Goal: Task Accomplishment & Management: Use online tool/utility

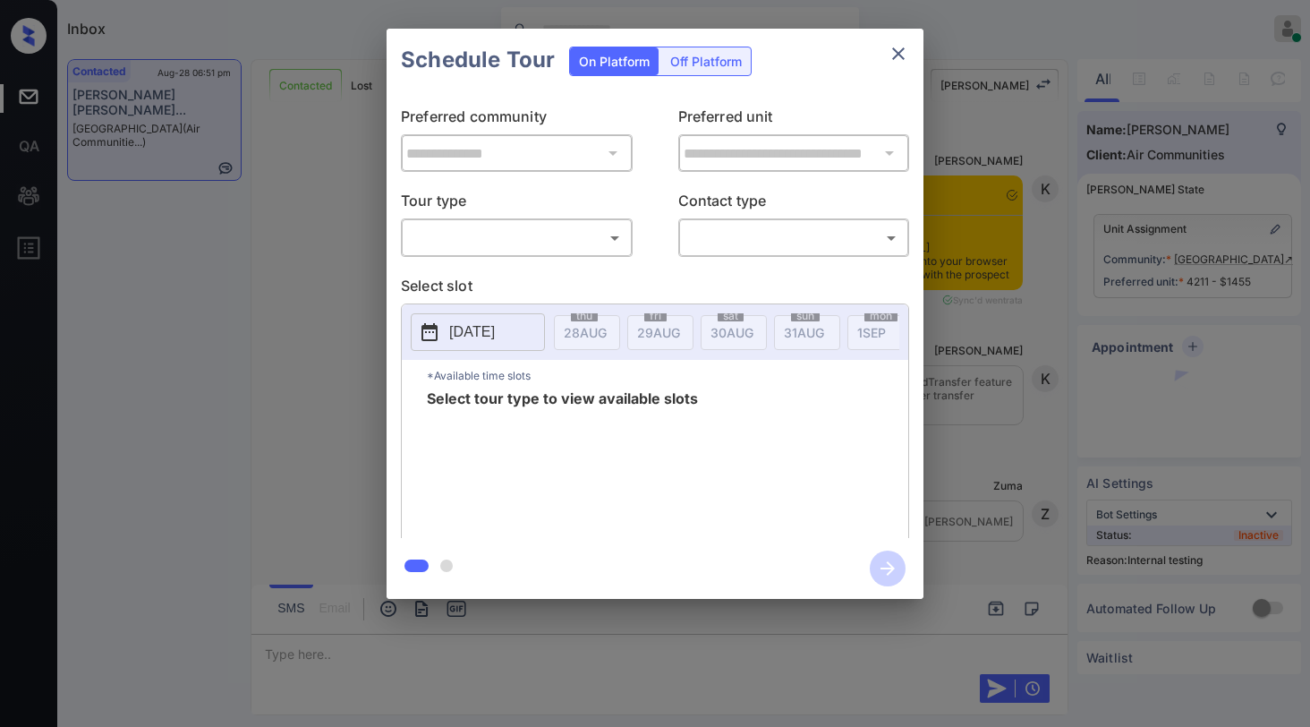
scroll to position [5818, 0]
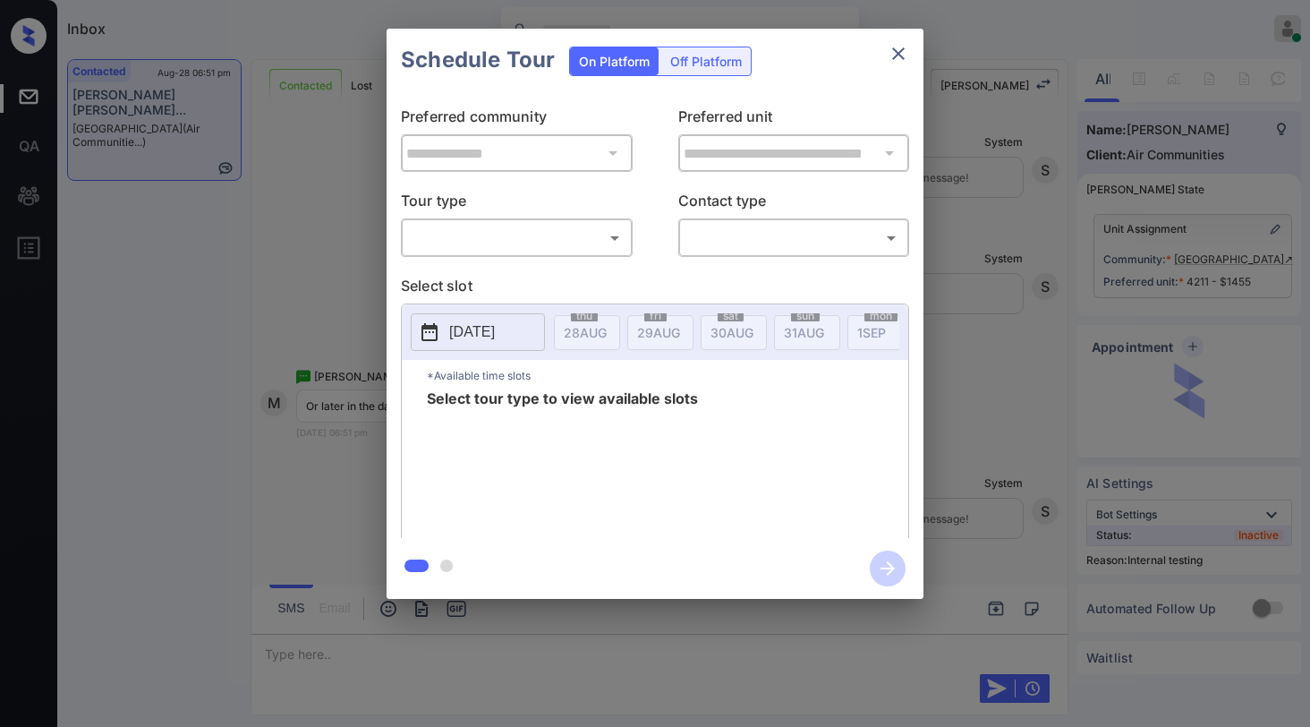
click at [583, 239] on body "Inbox [PERSON_NAME] Online Set yourself offline Set yourself on break Profile S…" at bounding box center [655, 363] width 1310 height 727
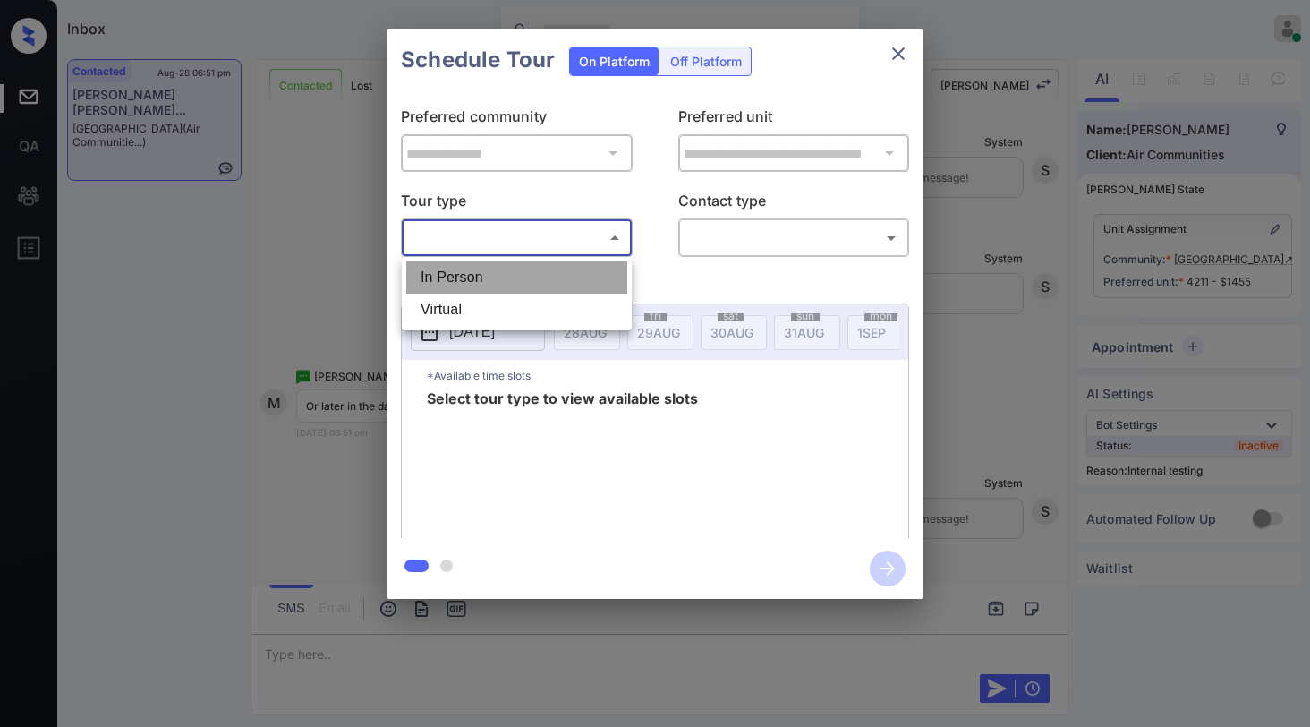
click at [505, 285] on li "In Person" at bounding box center [516, 277] width 221 height 32
type input "********"
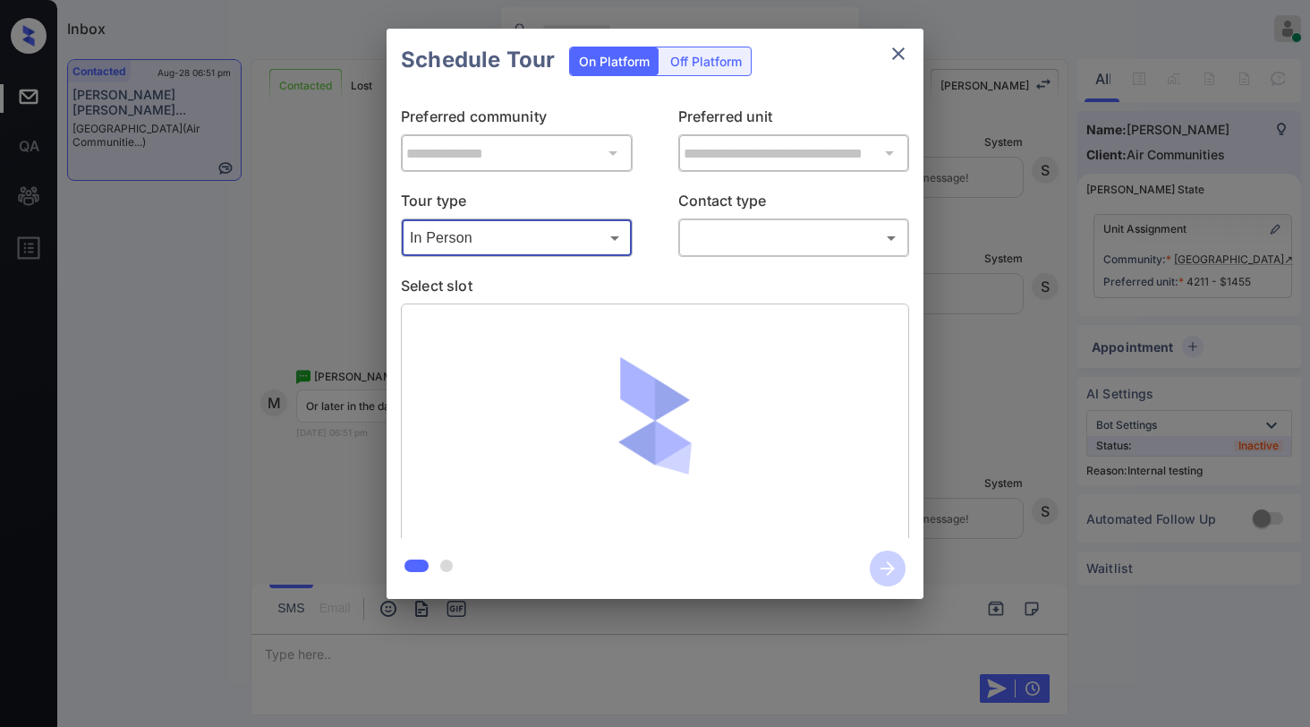
click at [711, 232] on body "Inbox [PERSON_NAME] Online Set yourself offline Set yourself on break Profile S…" at bounding box center [655, 363] width 1310 height 727
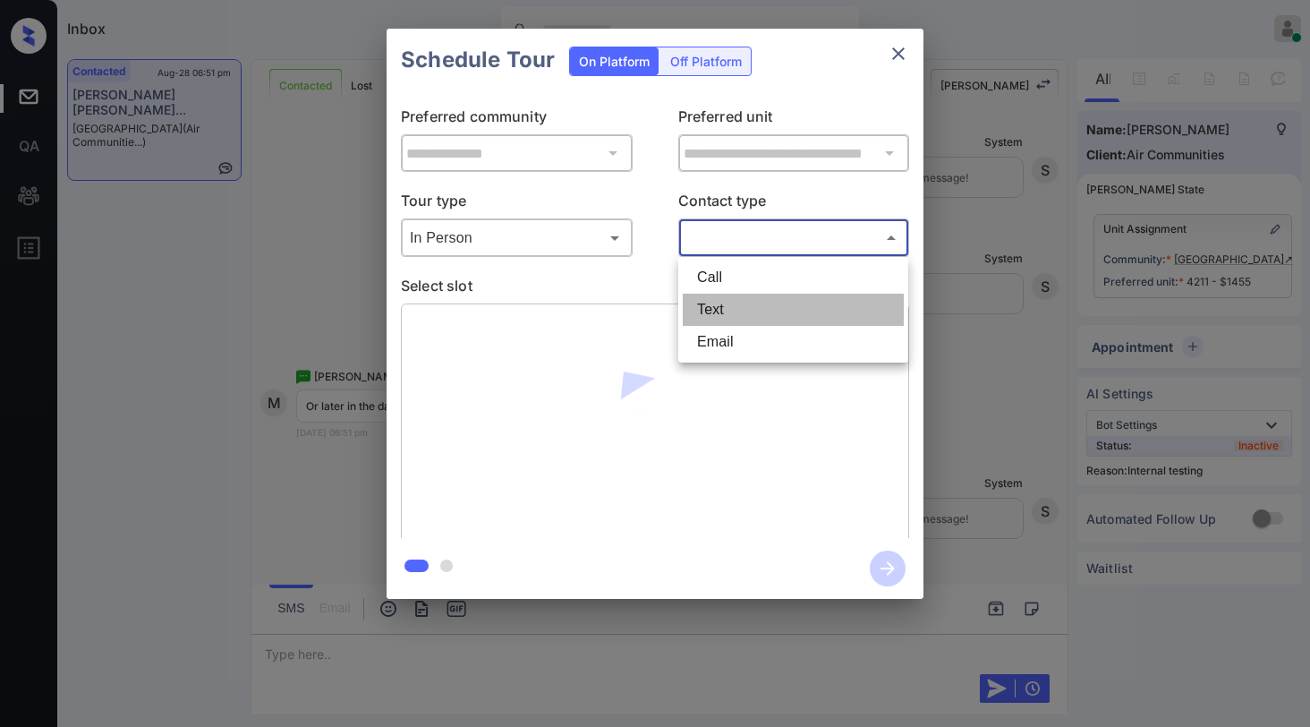
click at [742, 303] on li "Text" at bounding box center [793, 310] width 221 height 32
type input "****"
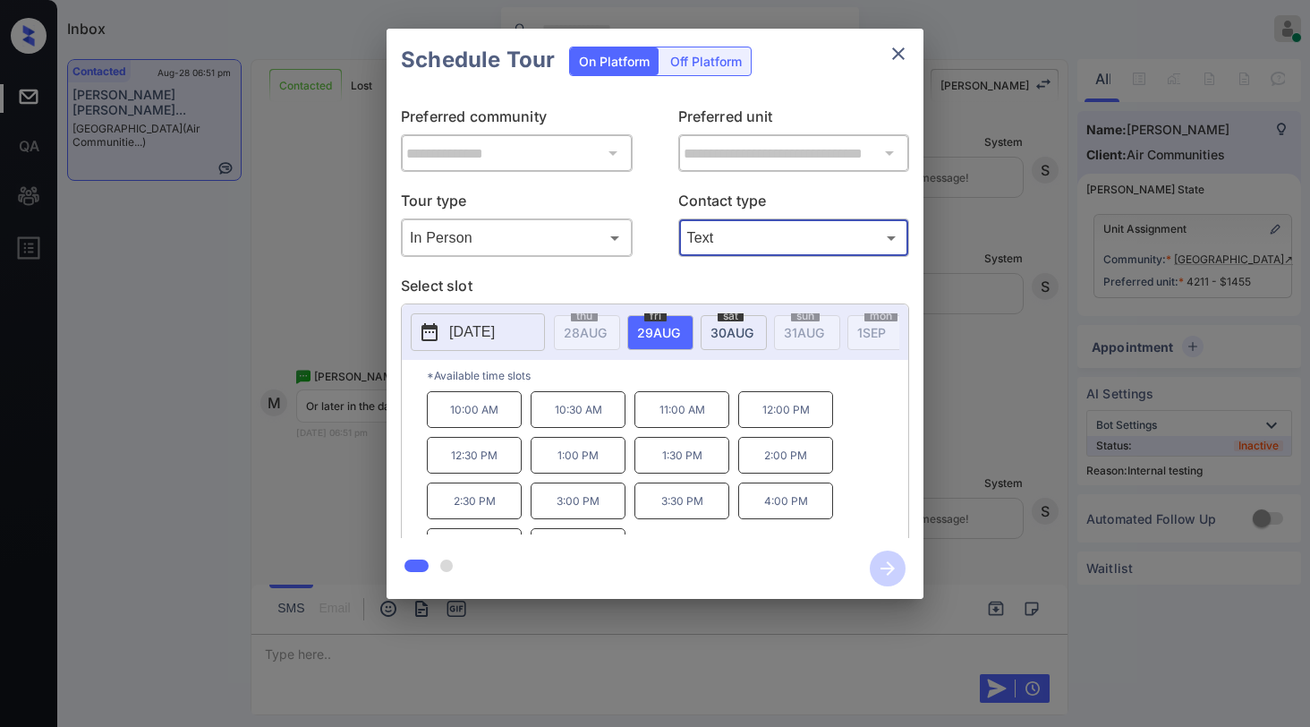
click at [892, 60] on icon "close" at bounding box center [898, 53] width 21 height 21
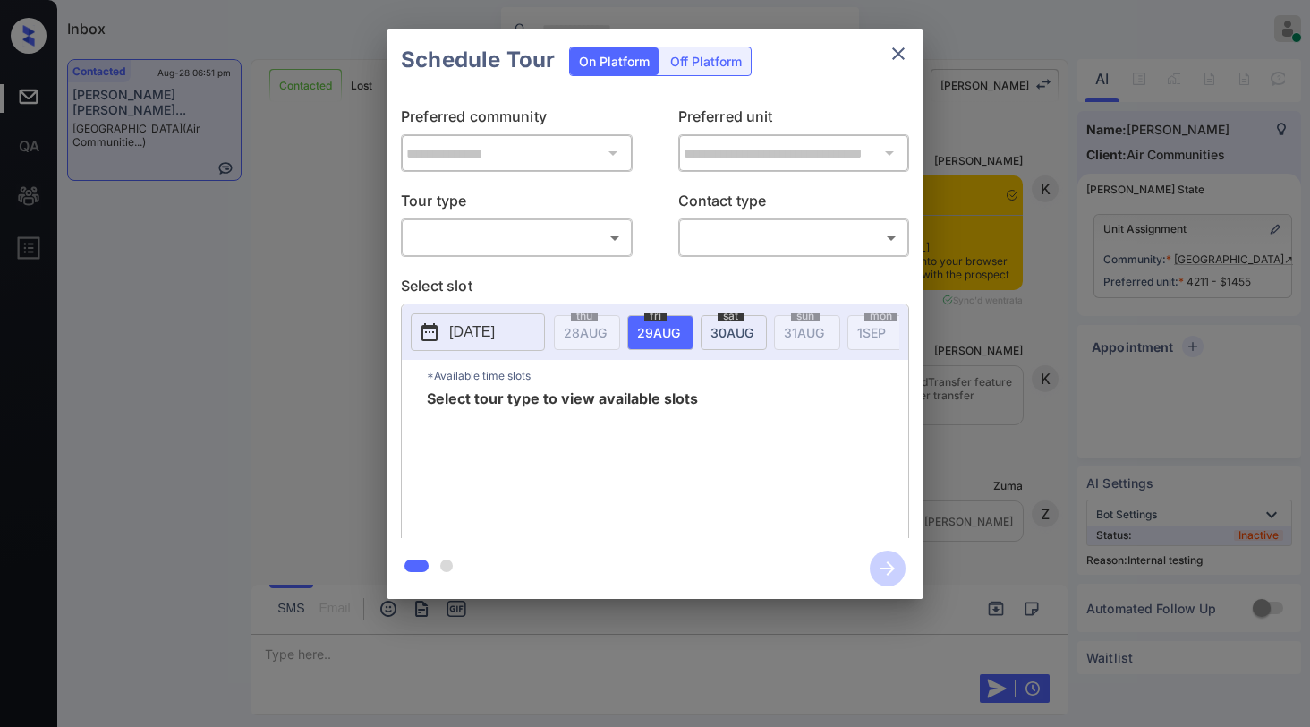
scroll to position [5818, 0]
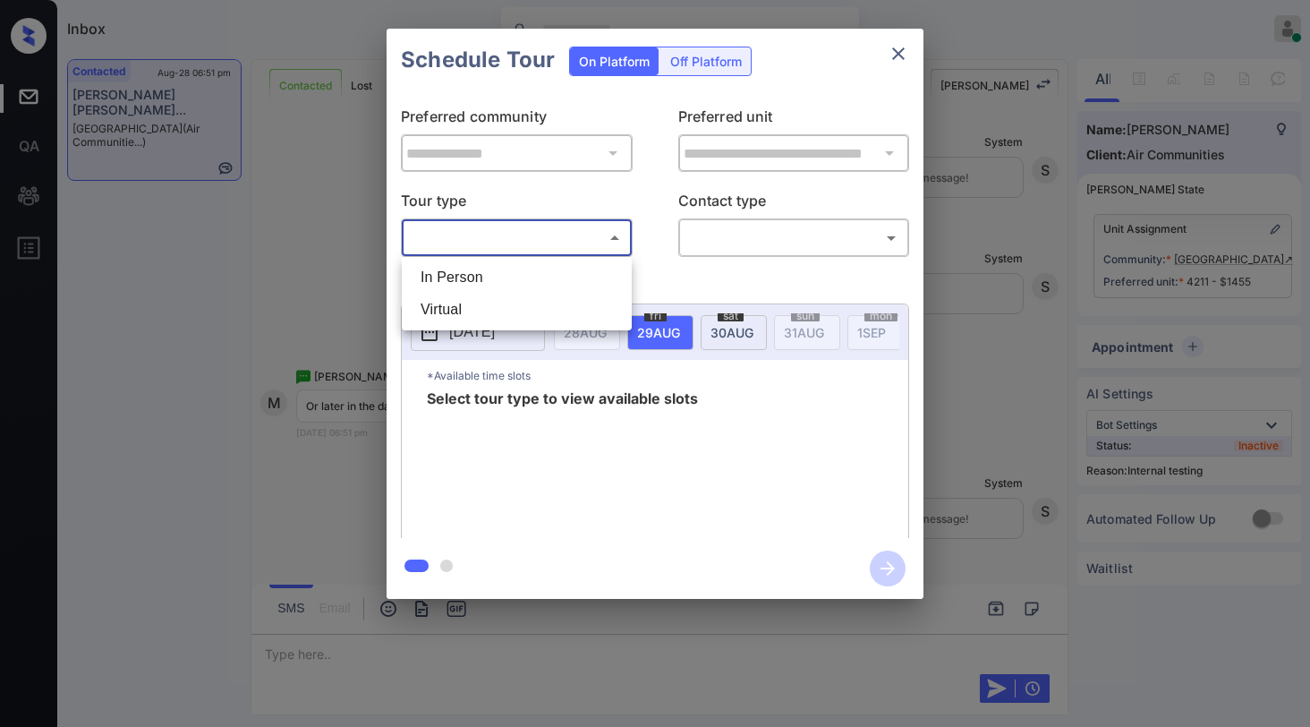
click at [507, 252] on body "Inbox [PERSON_NAME] Online Set yourself offline Set yourself on break Profile S…" at bounding box center [655, 363] width 1310 height 727
click at [494, 272] on li "In Person" at bounding box center [516, 277] width 221 height 32
type input "********"
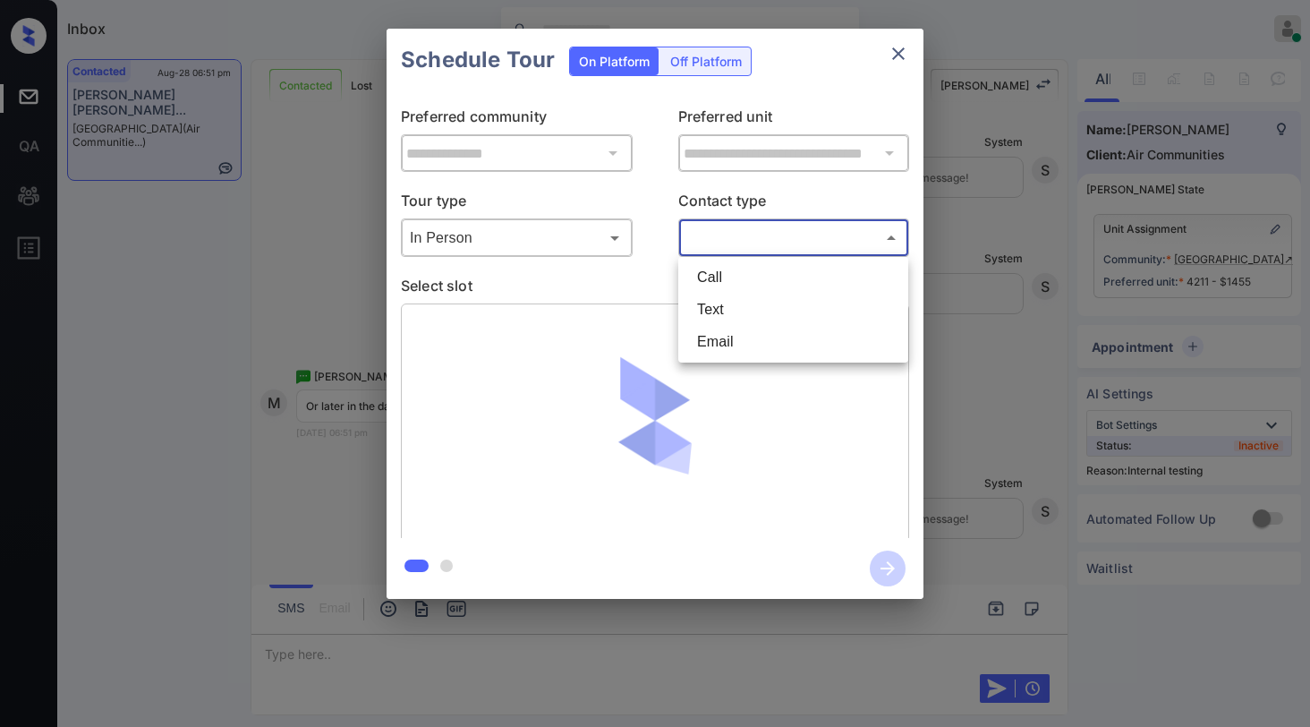
click at [723, 244] on body "Inbox [PERSON_NAME] Online Set yourself offline Set yourself on break Profile S…" at bounding box center [655, 363] width 1310 height 727
click at [712, 308] on li "Text" at bounding box center [793, 310] width 221 height 32
type input "****"
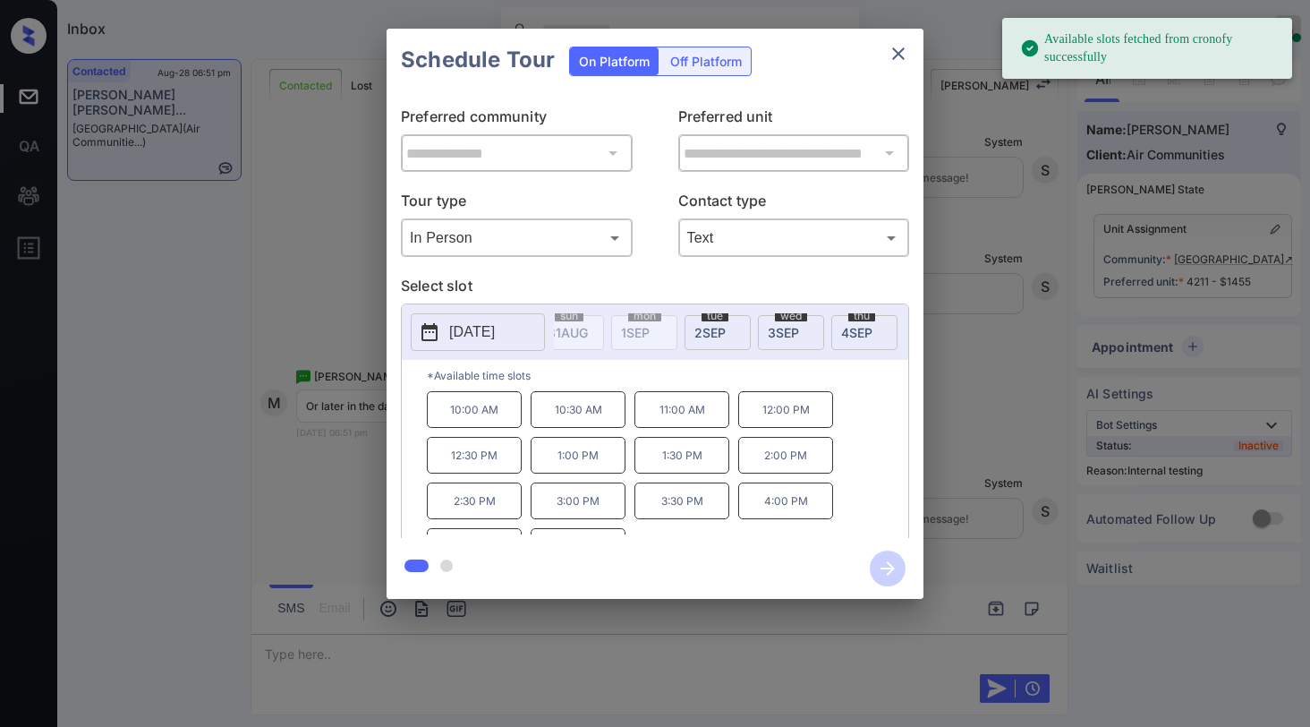
scroll to position [0, 289]
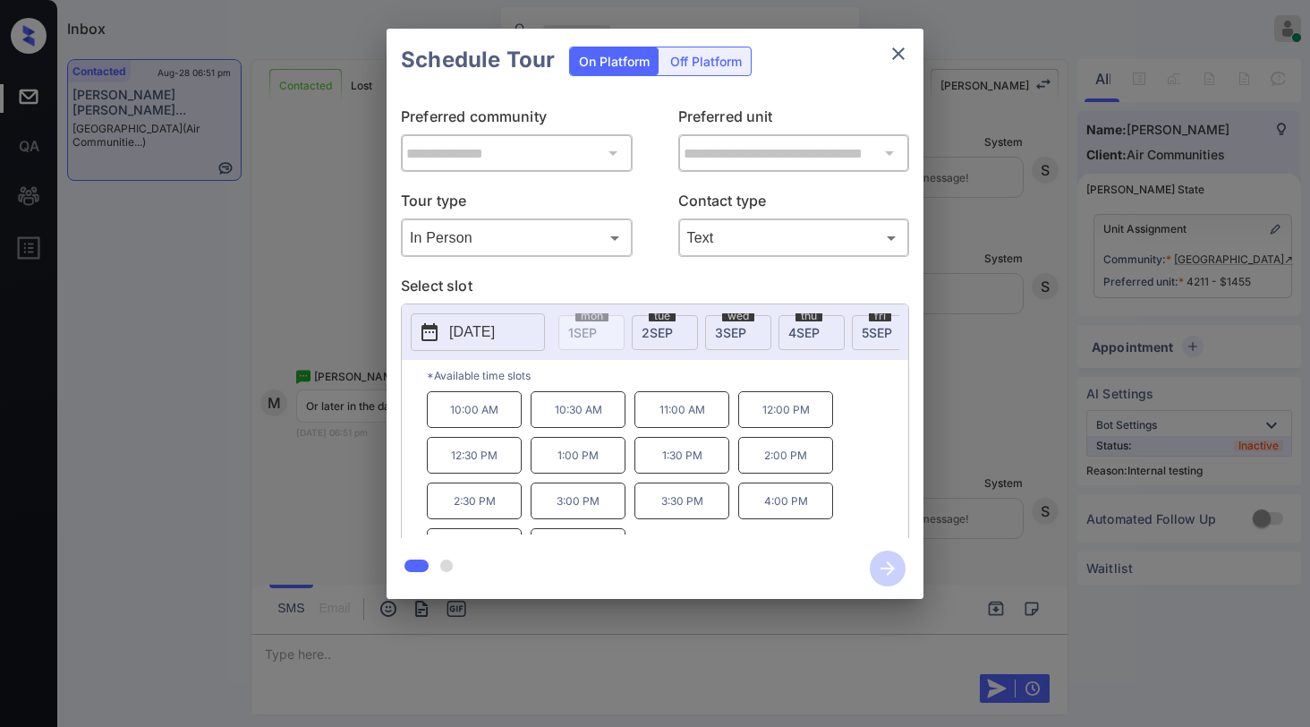
click at [318, 338] on span "[DATE]" at bounding box center [296, 332] width 43 height 15
drag, startPoint x: 451, startPoint y: 420, endPoint x: 498, endPoint y: 421, distance: 47.4
click at [498, 421] on p "10:00 AM" at bounding box center [474, 409] width 95 height 37
copy p "10:00 AM"
click at [904, 55] on icon "close" at bounding box center [898, 53] width 21 height 21
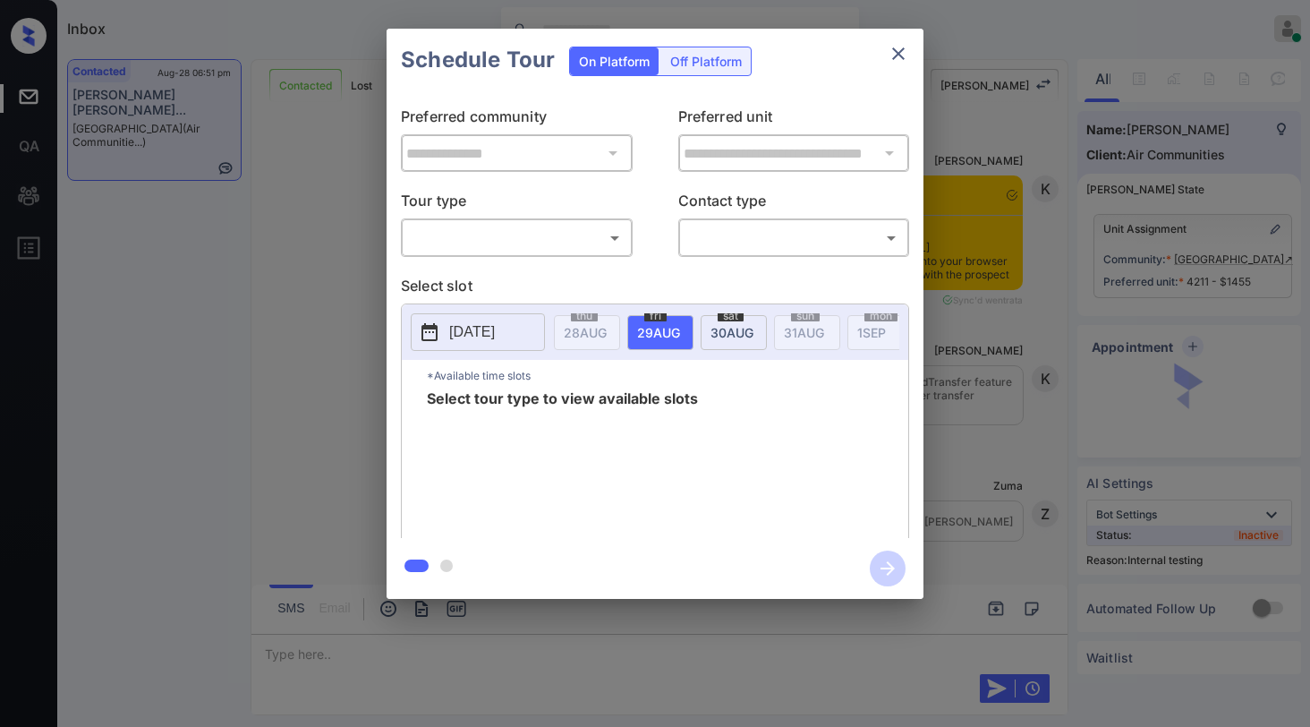
scroll to position [6041, 0]
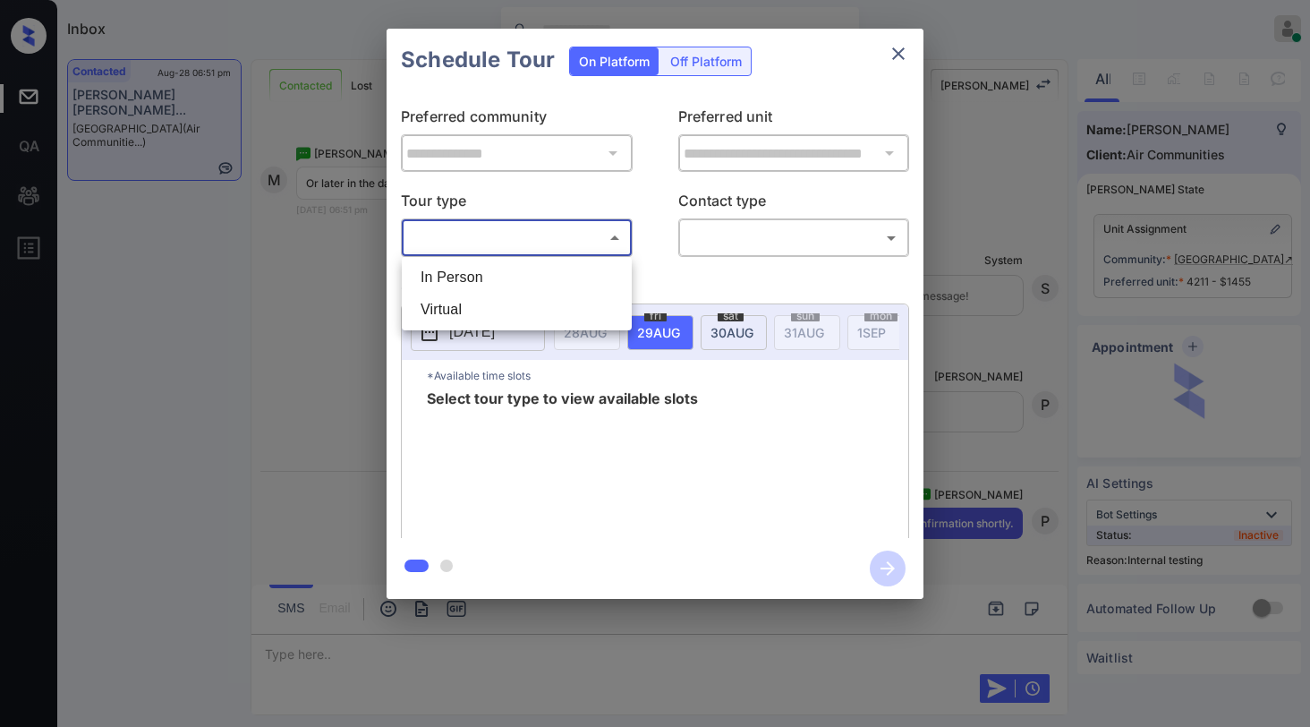
click at [549, 241] on body "Inbox [PERSON_NAME] Online Set yourself offline Set yourself on break Profile S…" at bounding box center [655, 363] width 1310 height 727
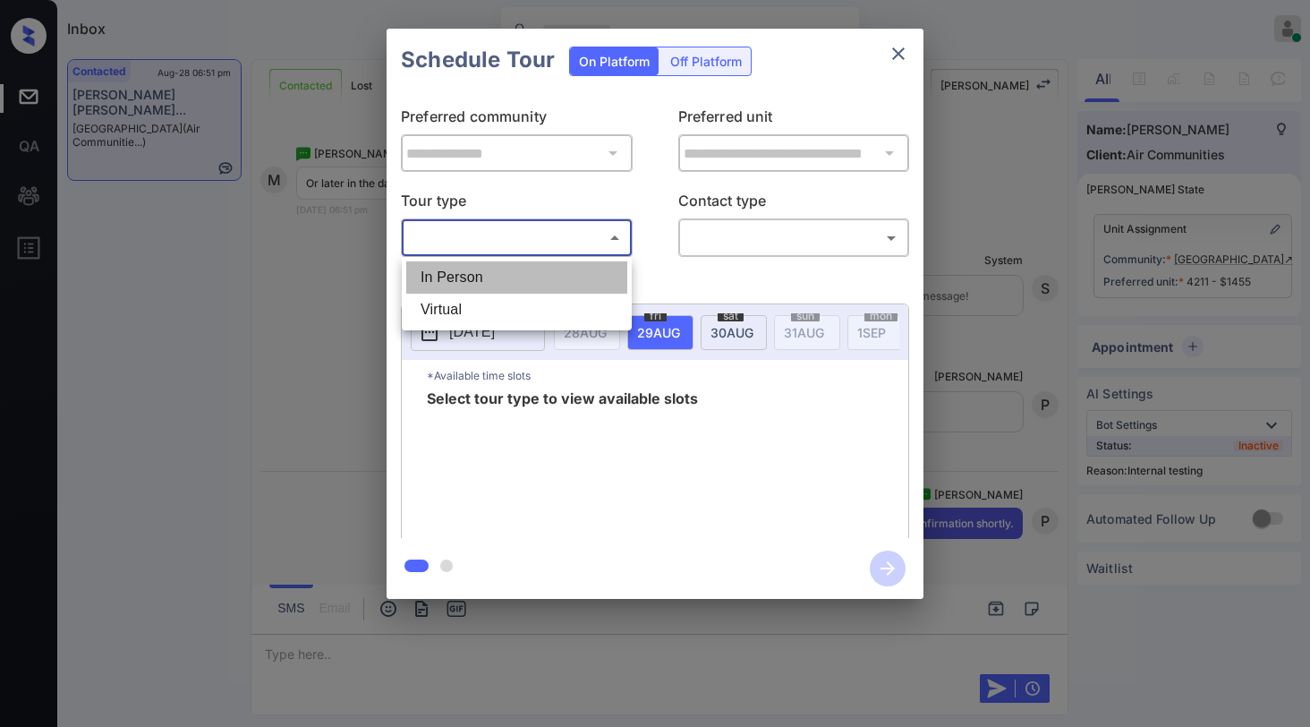
click at [536, 275] on li "In Person" at bounding box center [516, 277] width 221 height 32
type input "********"
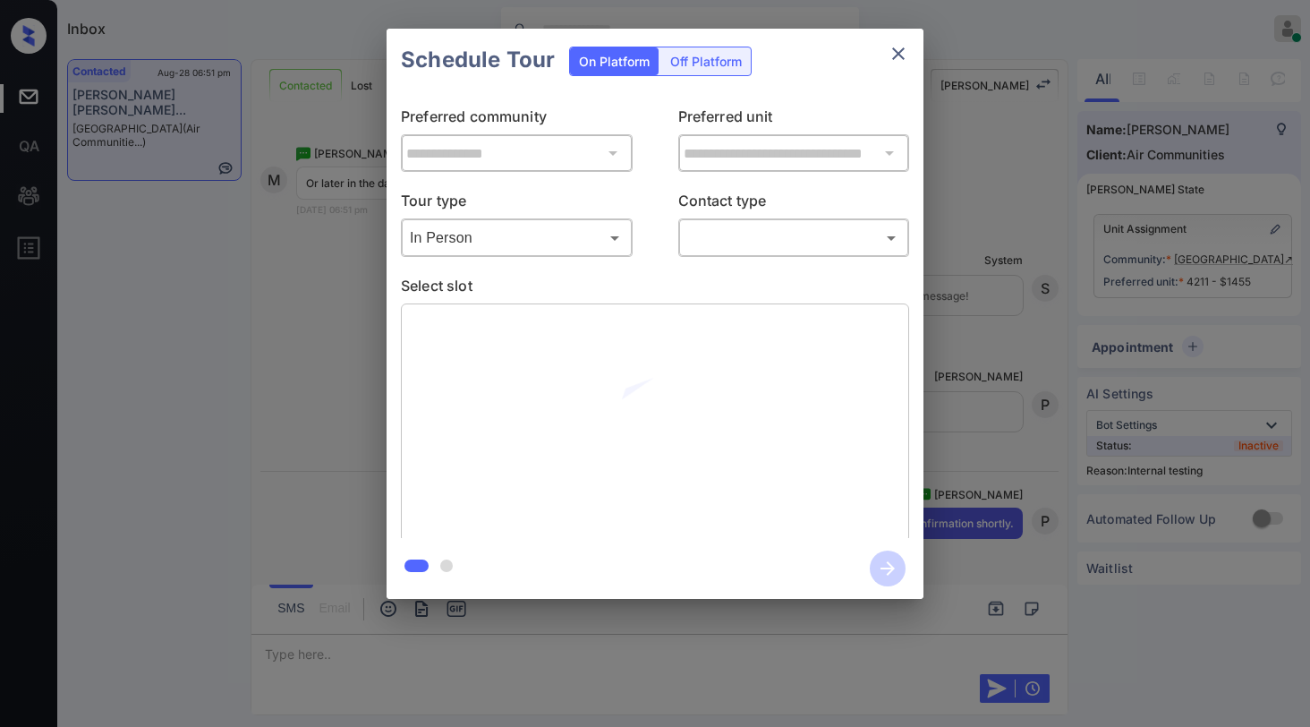
click at [711, 243] on body "Inbox [PERSON_NAME] Online Set yourself offline Set yourself on break Profile S…" at bounding box center [655, 363] width 1310 height 727
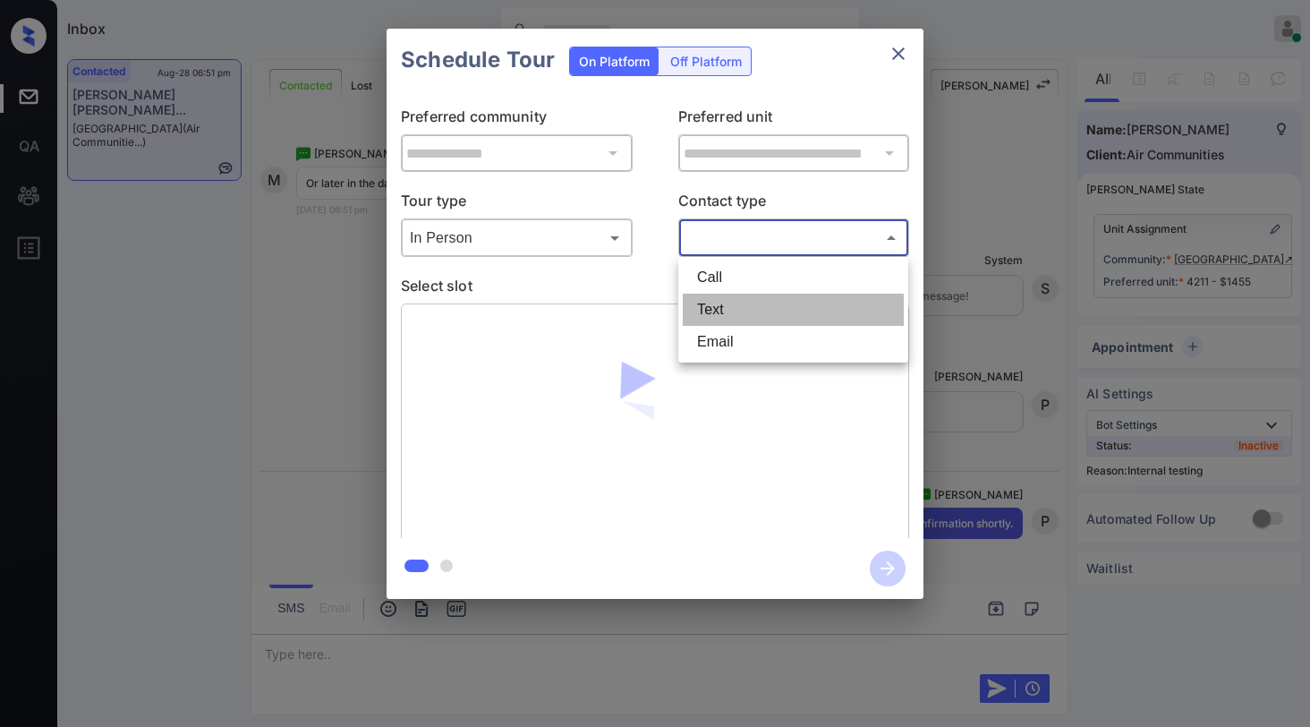
click at [720, 308] on li "Text" at bounding box center [793, 310] width 221 height 32
type input "****"
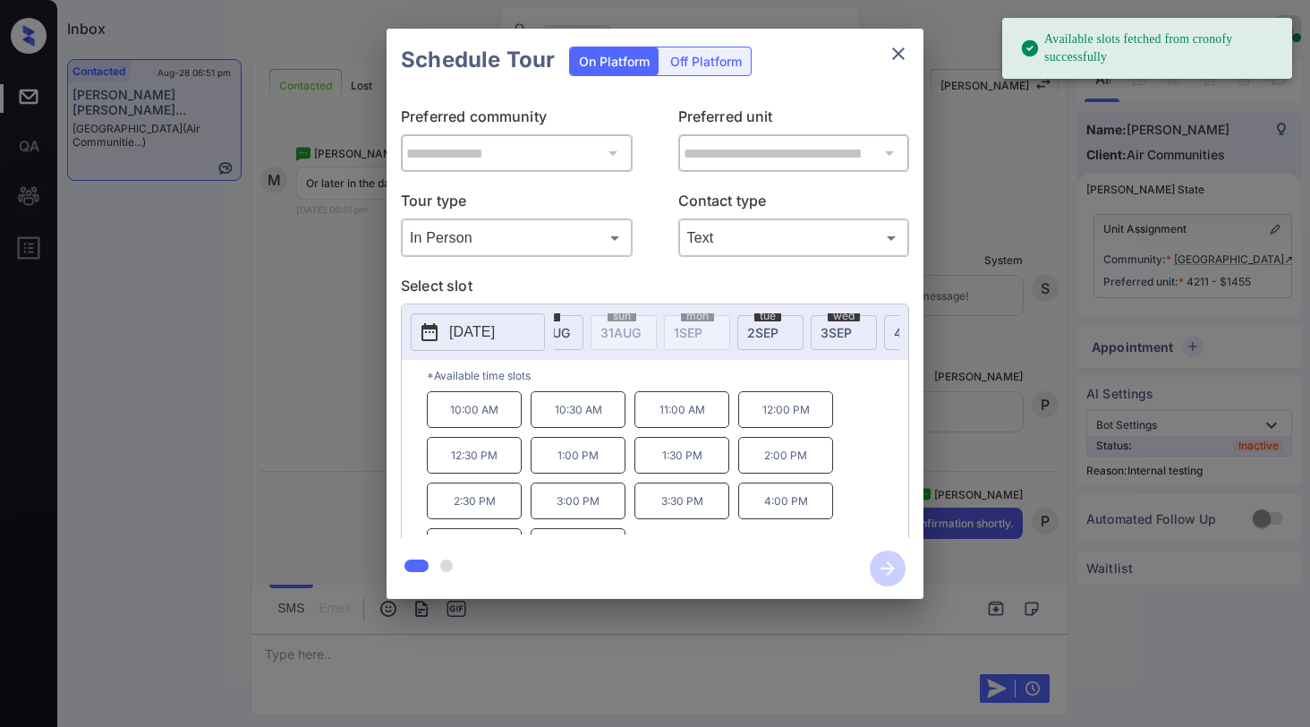
scroll to position [0, 210]
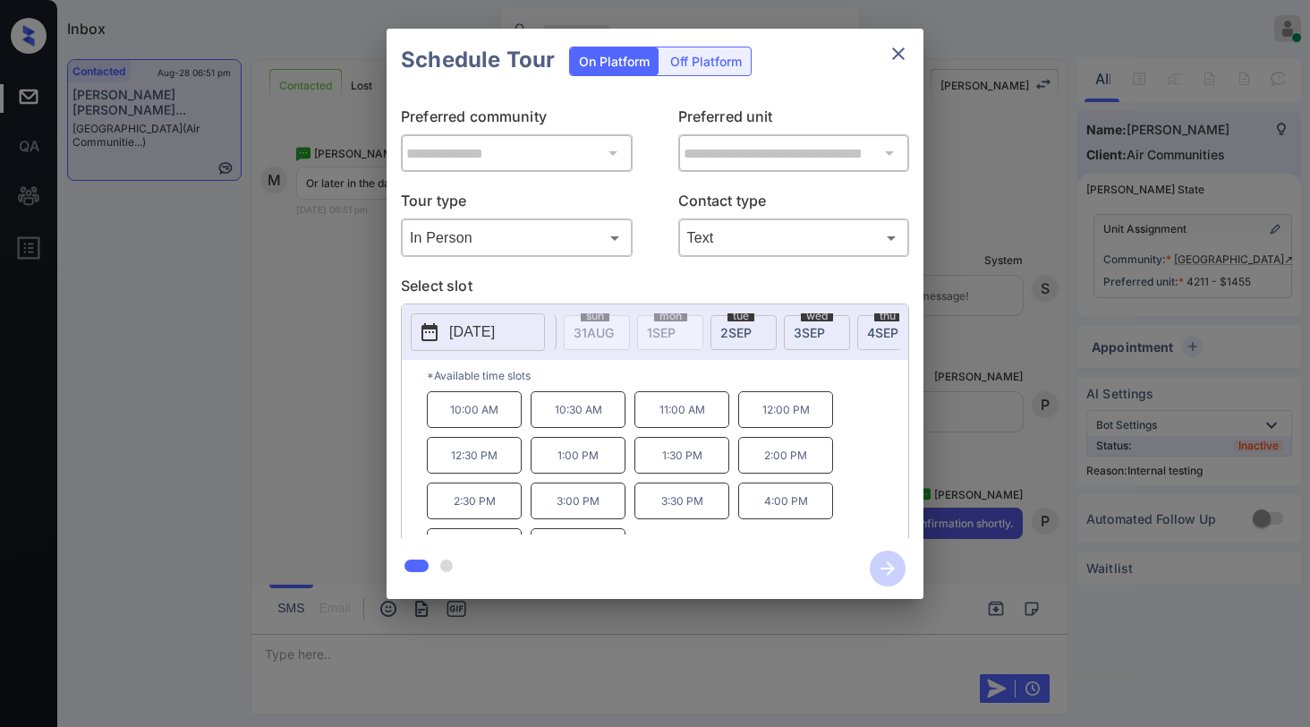
click at [396, 327] on span "2 SEP" at bounding box center [374, 332] width 43 height 15
click at [670, 420] on p "11:00 AM" at bounding box center [681, 409] width 95 height 37
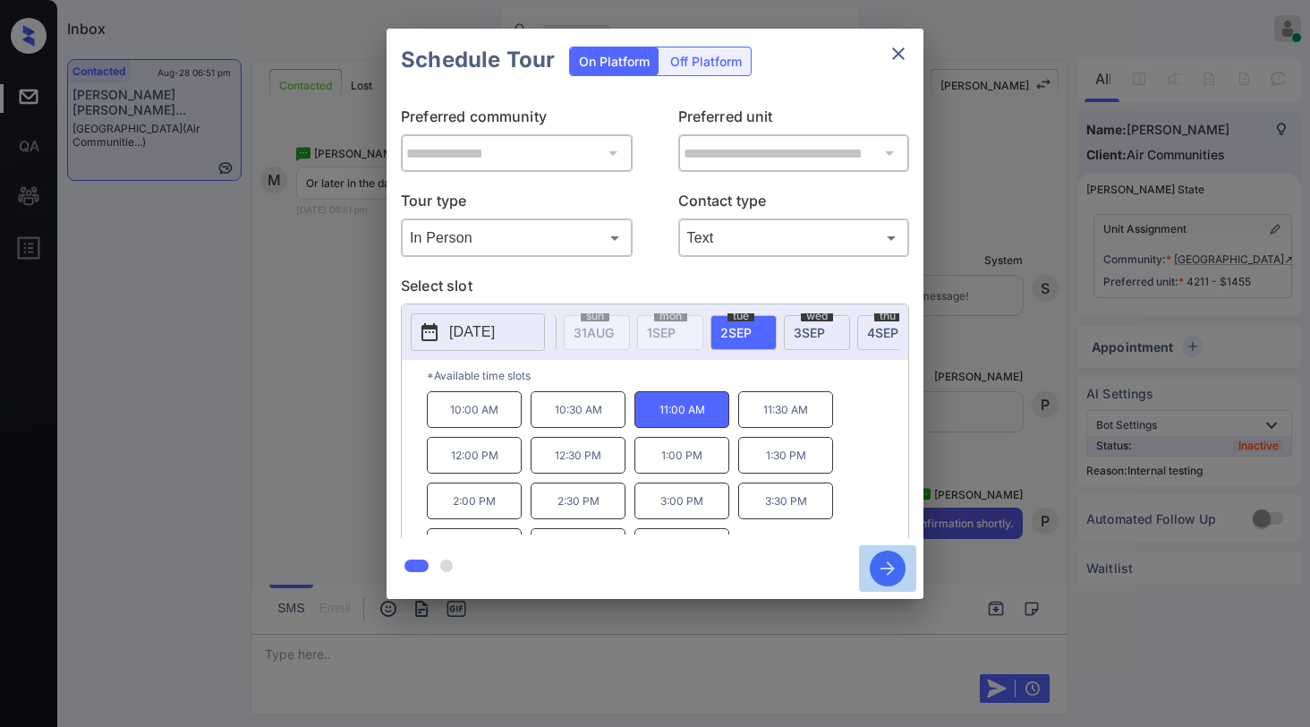
click at [892, 564] on icon "button" at bounding box center [888, 568] width 36 height 36
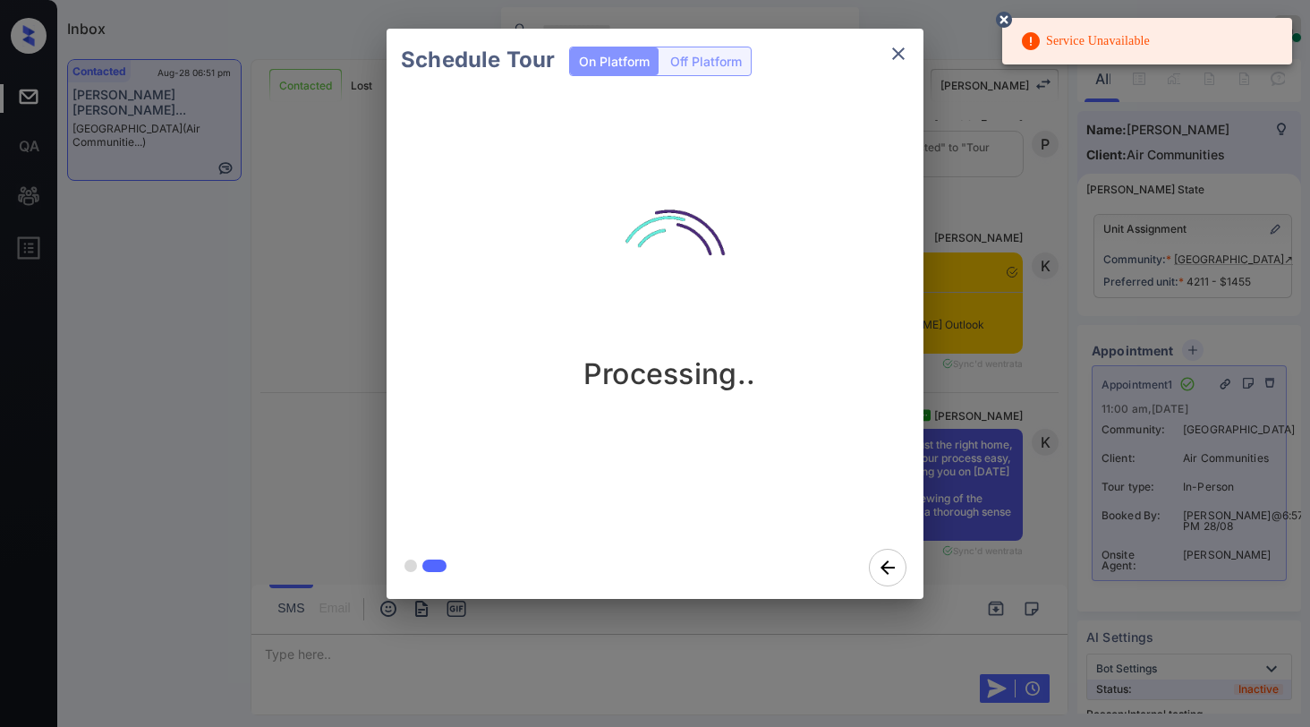
scroll to position [6640, 0]
click at [1002, 19] on icon at bounding box center [1004, 20] width 16 height 16
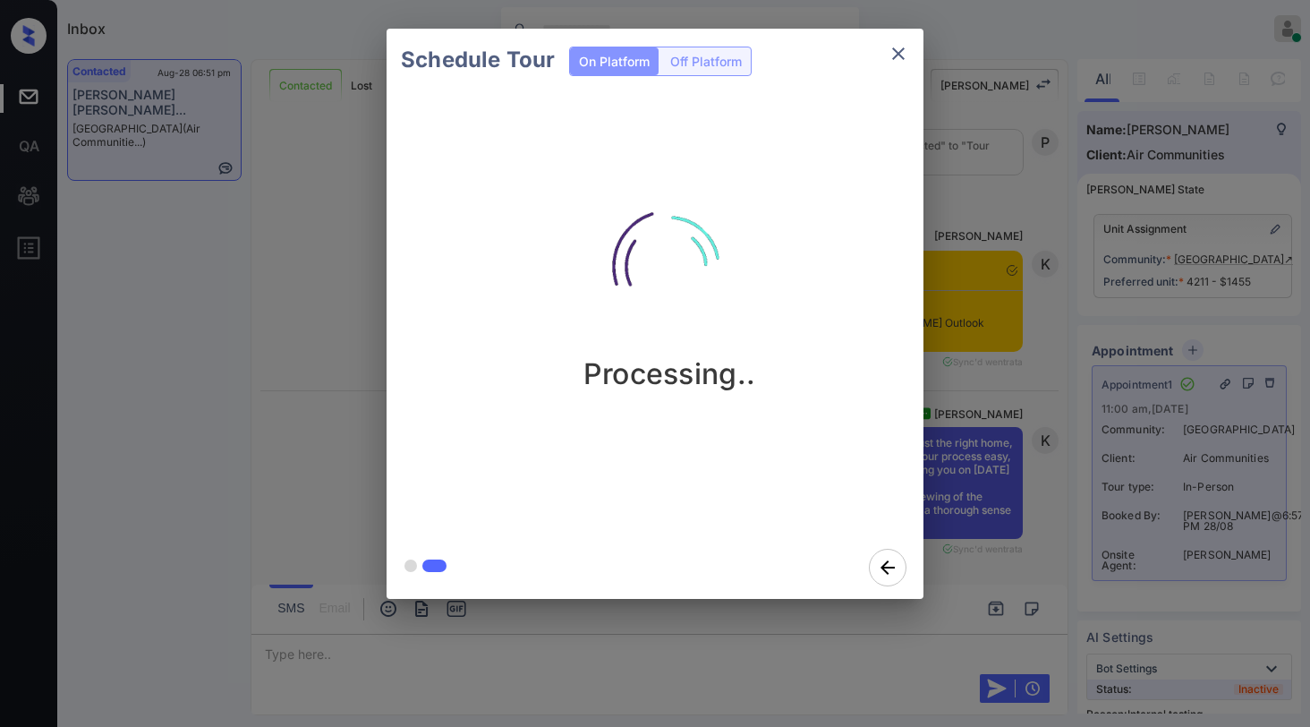
click at [799, 277] on div "Processing.." at bounding box center [669, 284] width 537 height 214
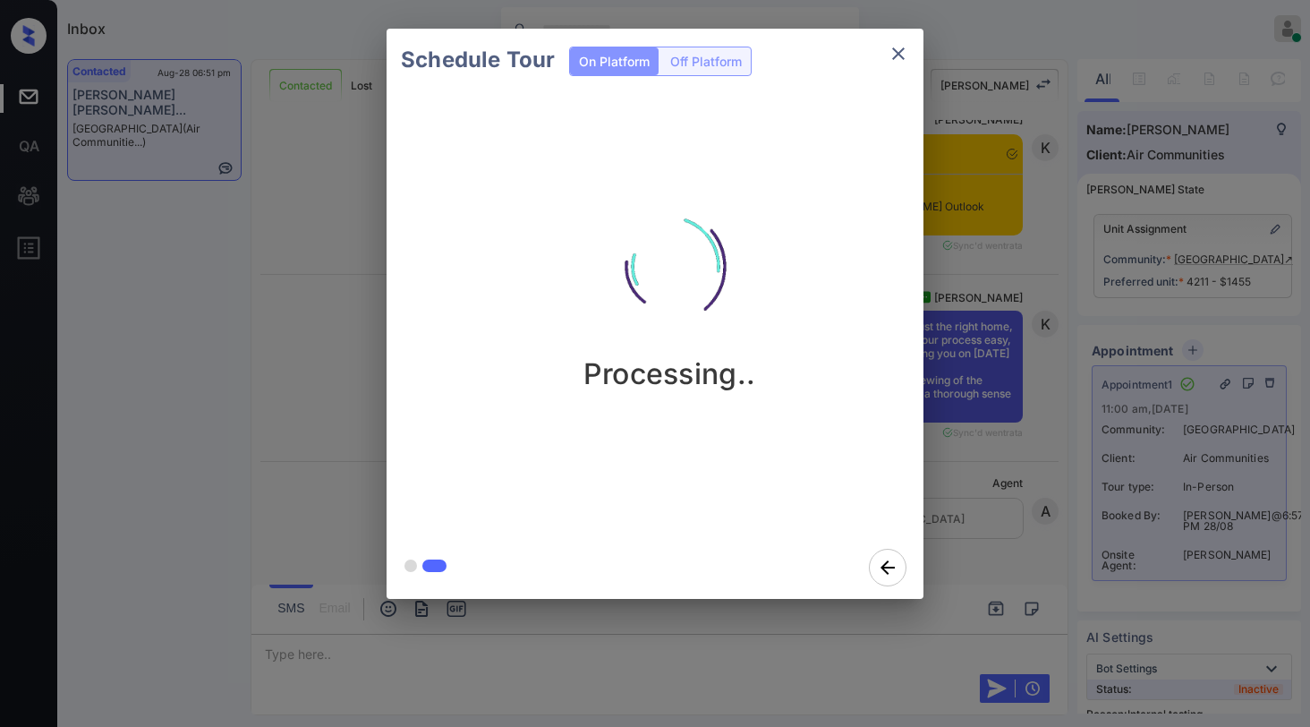
click at [893, 60] on icon "close" at bounding box center [898, 53] width 21 height 21
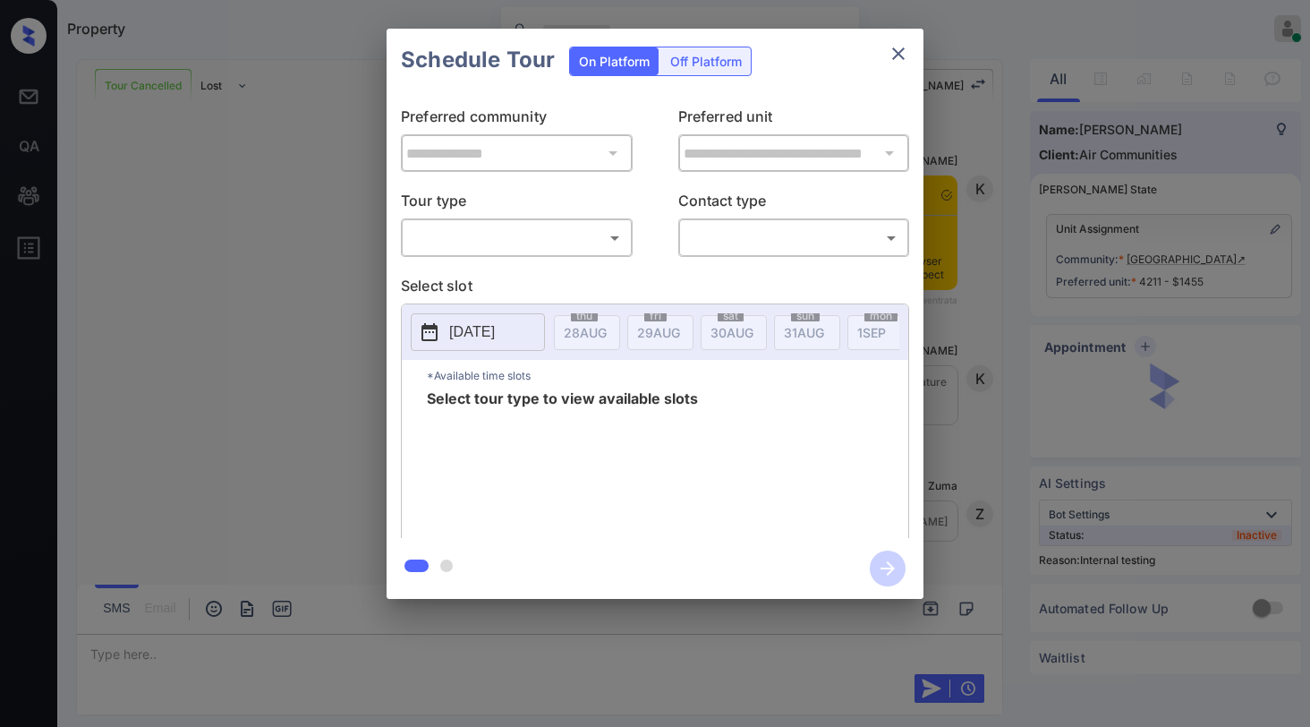
scroll to position [8331, 0]
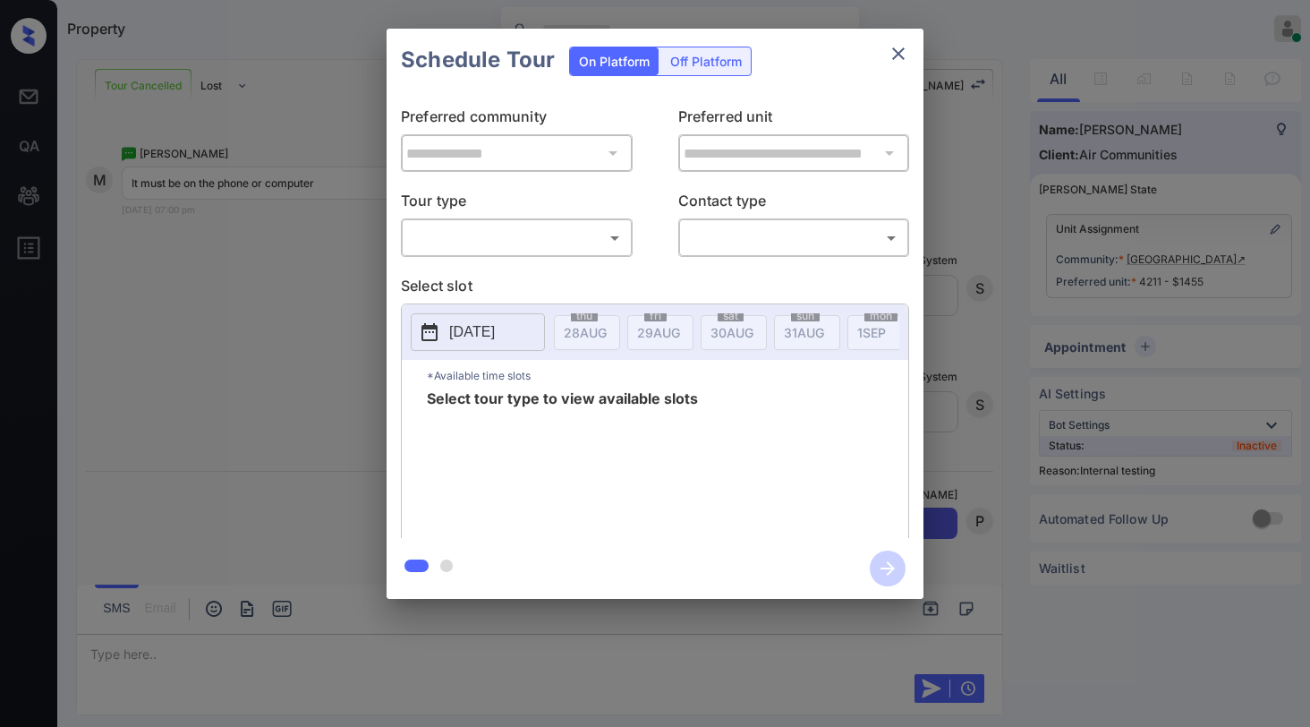
click at [535, 233] on body "Property Paolo Gabriel Online Set yourself offline Set yourself on break Profil…" at bounding box center [655, 363] width 1310 height 727
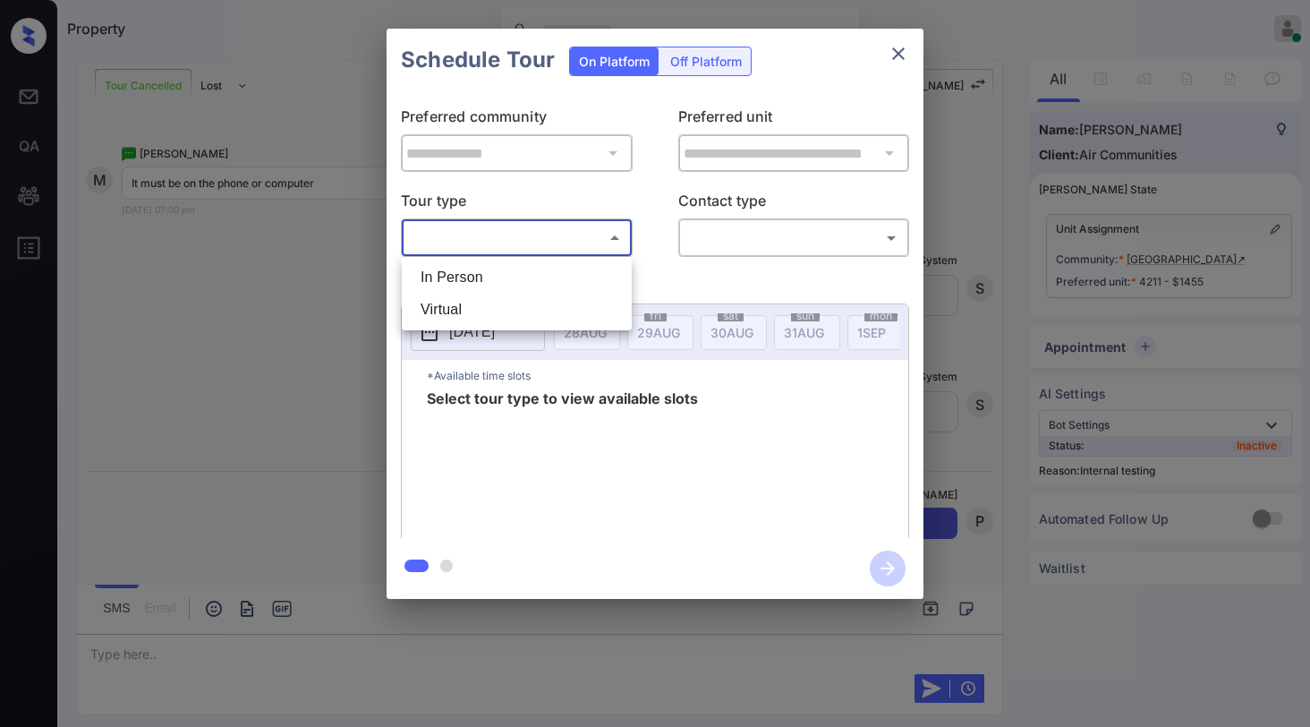
click at [492, 311] on li "Virtual" at bounding box center [516, 310] width 221 height 32
type input "*******"
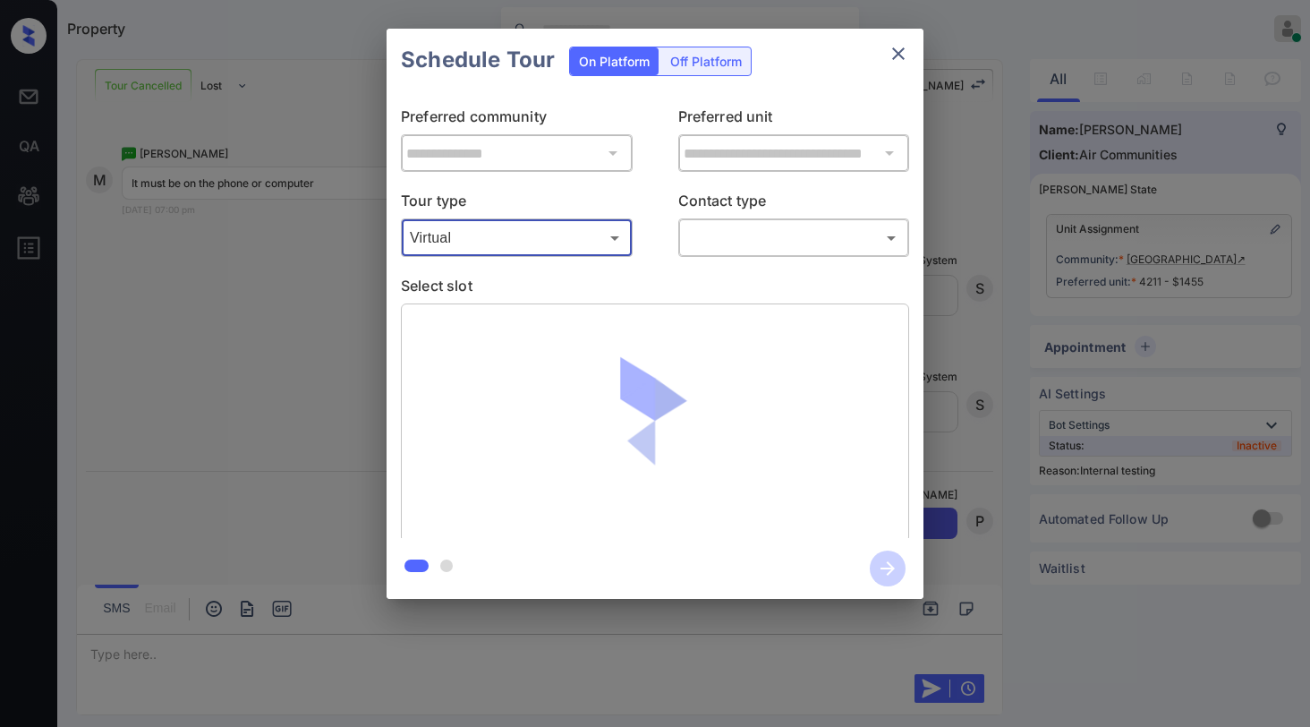
click at [730, 246] on body "Property Paolo Gabriel Online Set yourself offline Set yourself on break Profil…" at bounding box center [655, 363] width 1310 height 727
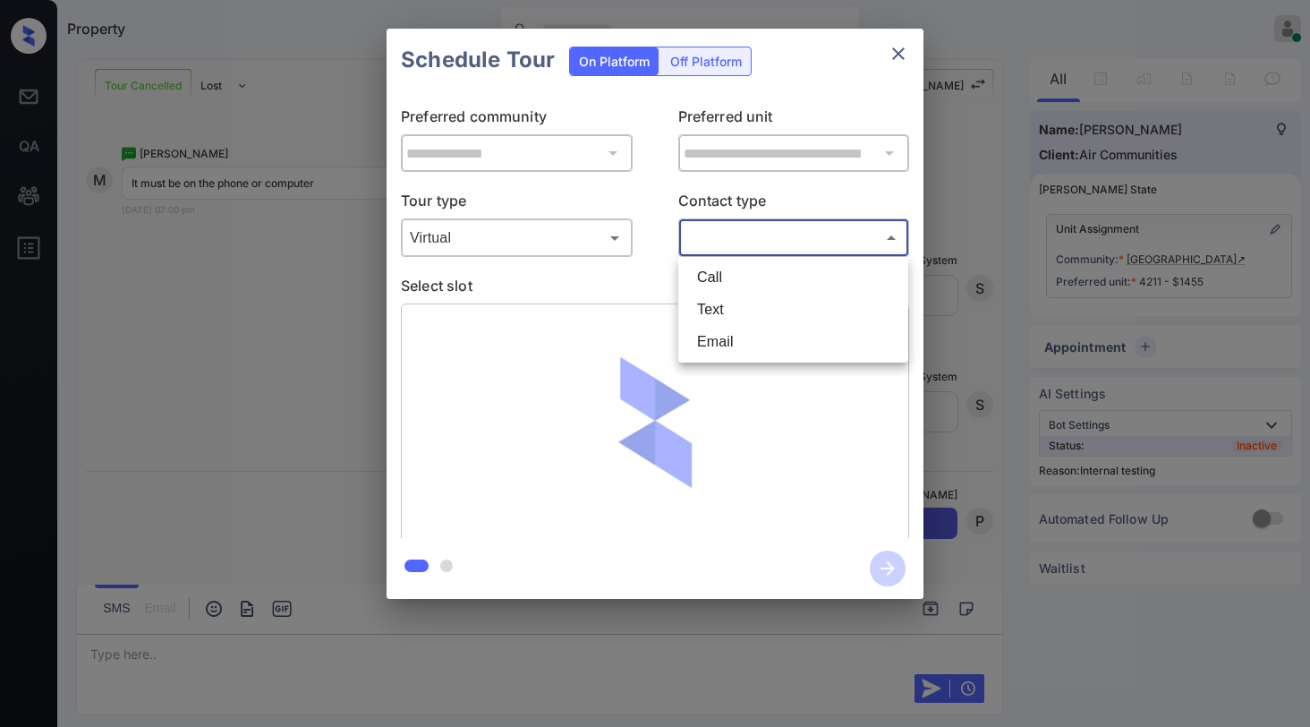
click at [727, 313] on li "Text" at bounding box center [793, 310] width 221 height 32
type input "****"
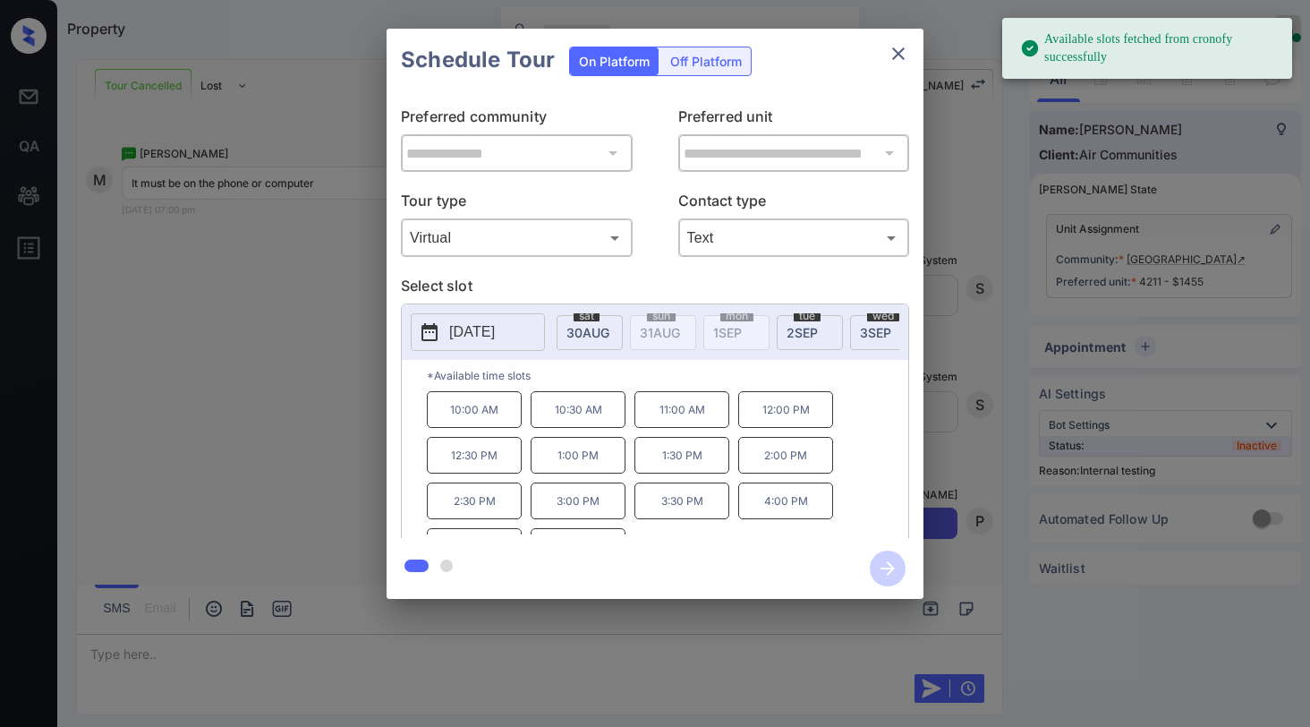
scroll to position [0, 183]
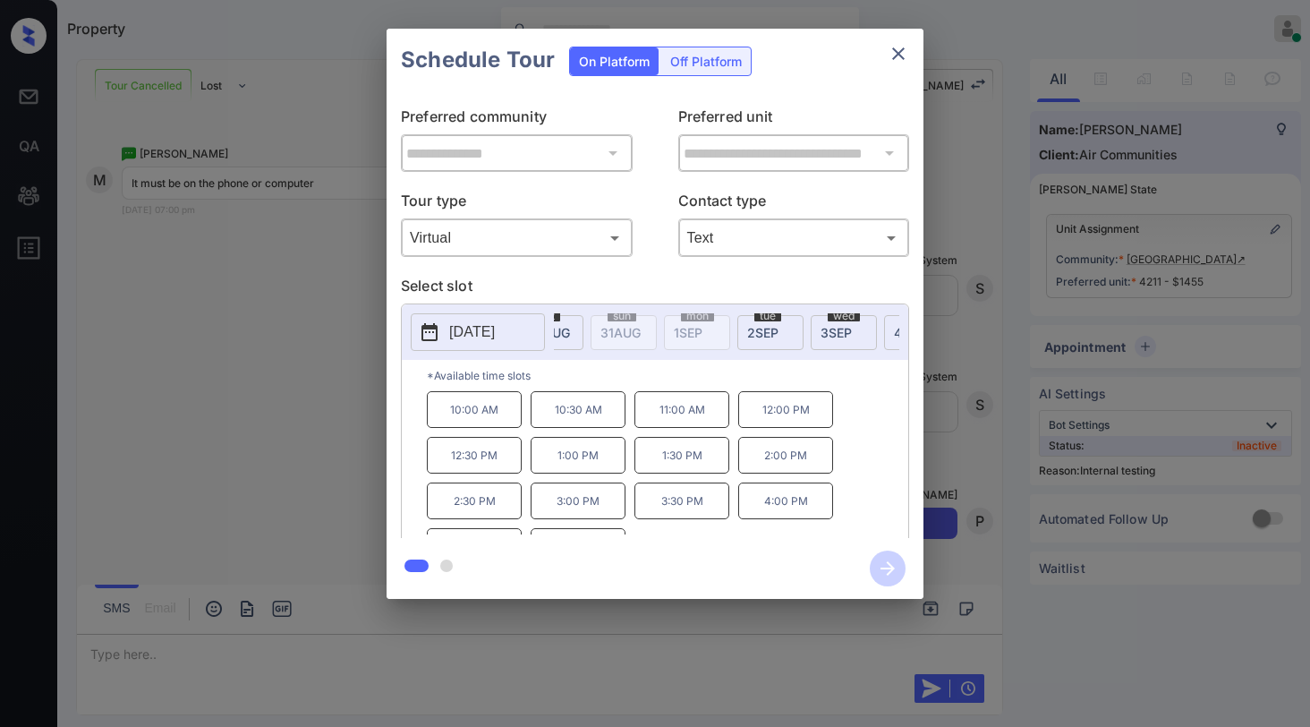
click at [423, 328] on span "2 SEP" at bounding box center [401, 332] width 43 height 15
click at [690, 422] on p "11:00 AM" at bounding box center [681, 409] width 95 height 37
click at [882, 567] on icon "button" at bounding box center [888, 568] width 14 height 14
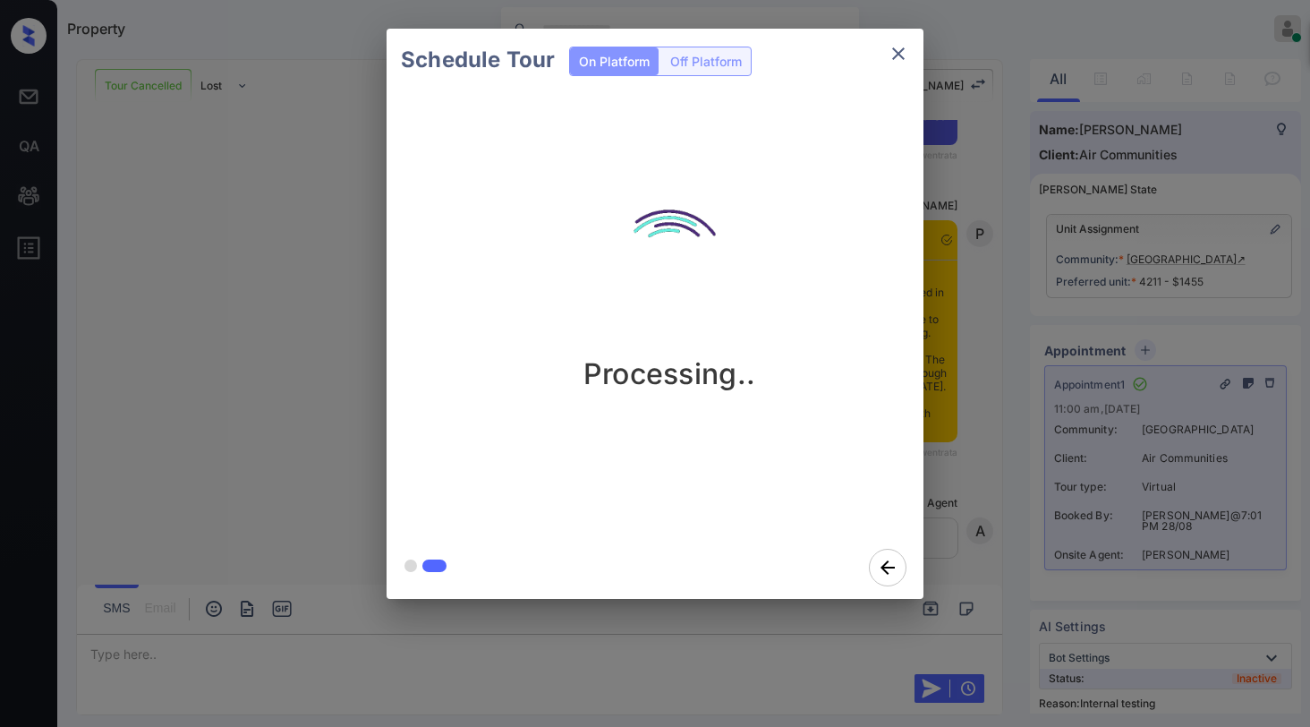
scroll to position [9344, 0]
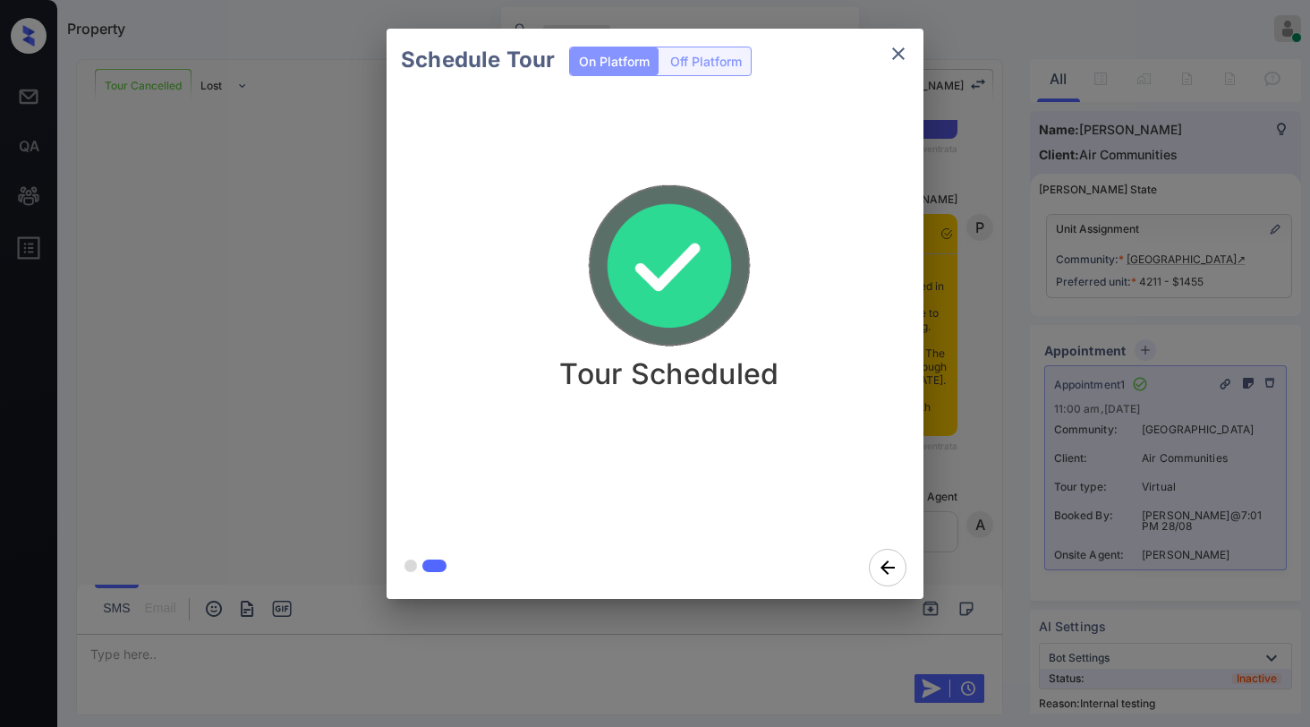
click at [904, 57] on icon "close" at bounding box center [898, 53] width 21 height 21
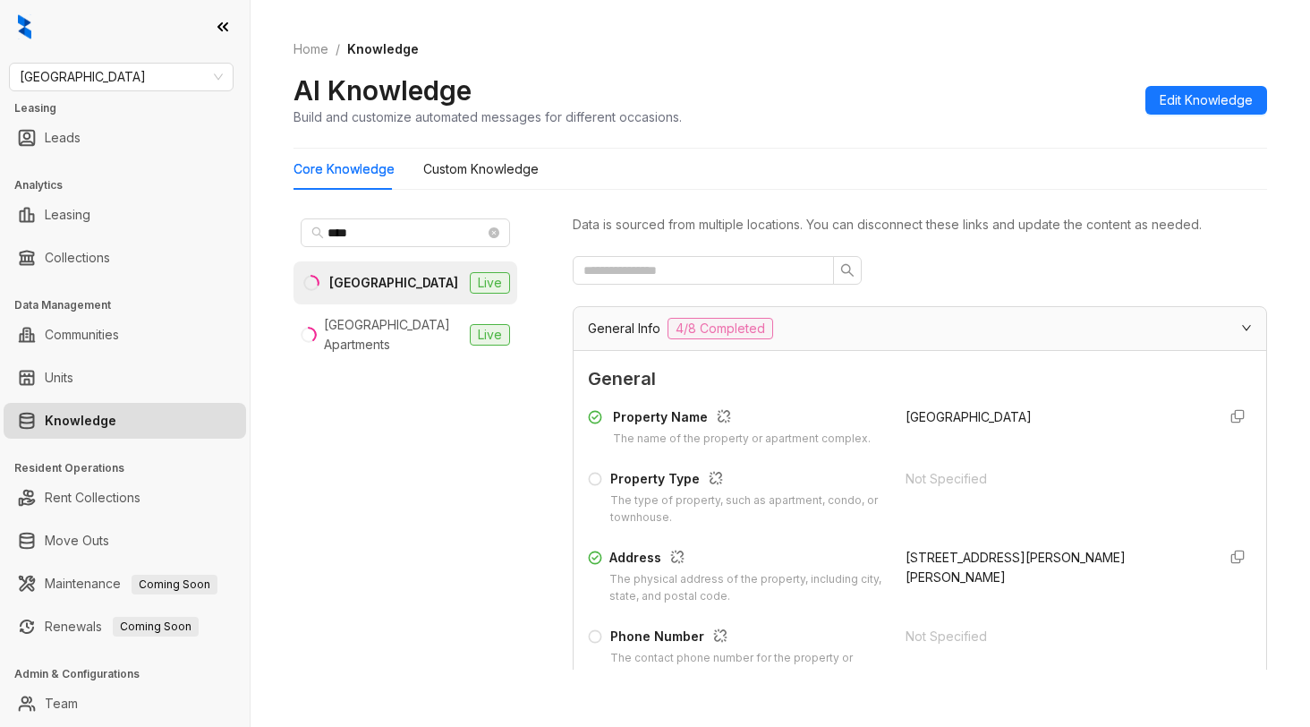
scroll to position [179, 0]
